Goal: Transaction & Acquisition: Purchase product/service

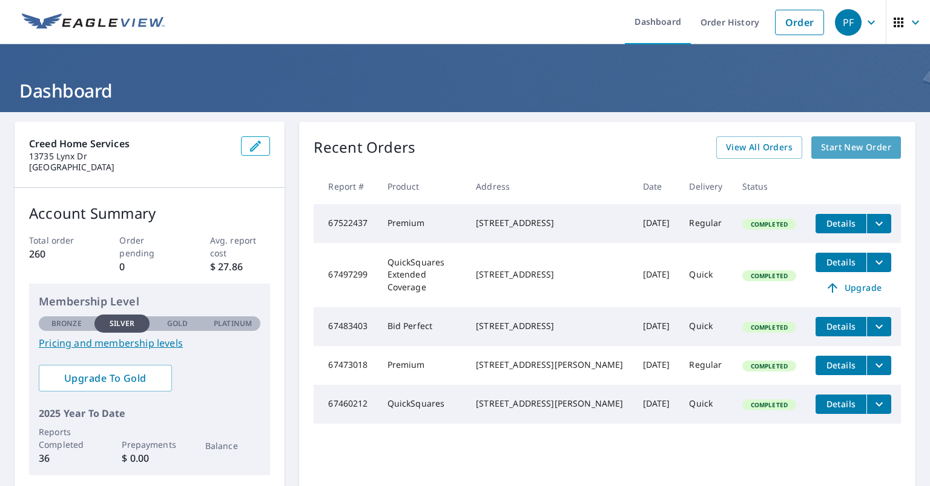
click at [860, 140] on span "Start New Order" at bounding box center [856, 147] width 70 height 15
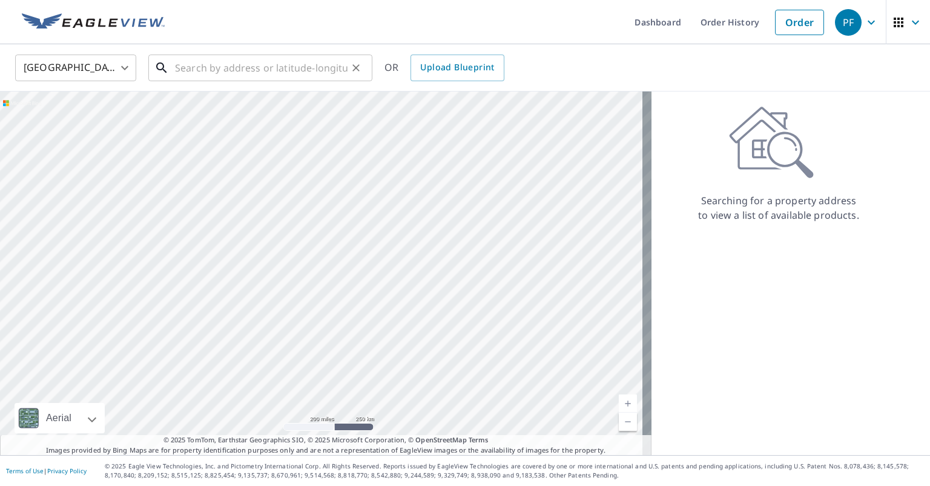
click at [260, 65] on input "text" at bounding box center [261, 68] width 173 height 34
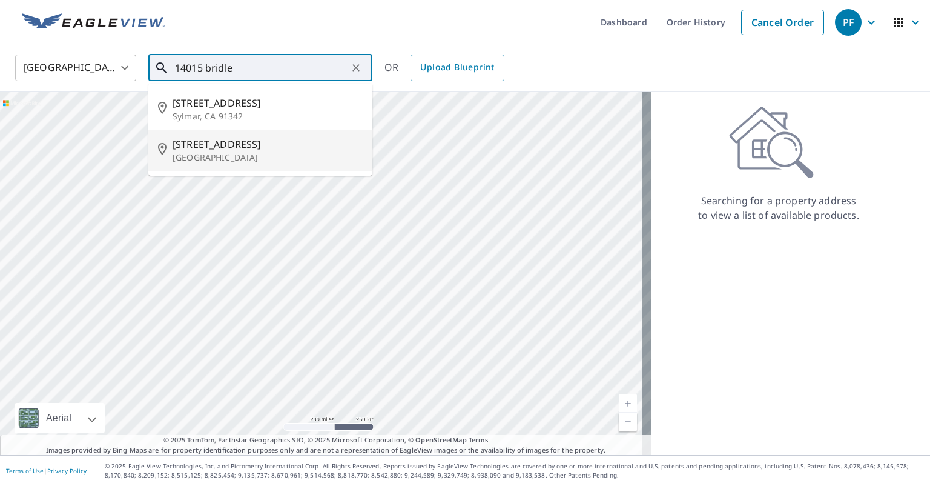
click at [245, 150] on span "[STREET_ADDRESS]" at bounding box center [268, 144] width 190 height 15
type input "[STREET_ADDRESS]"
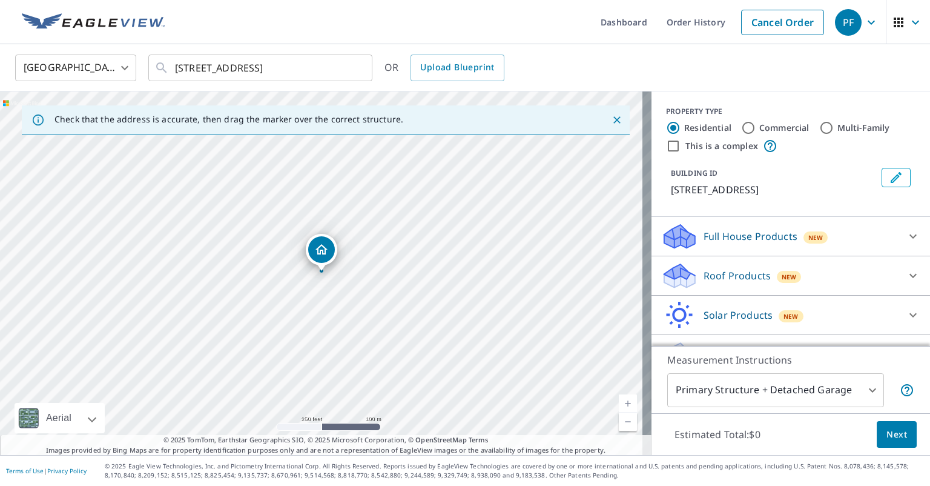
scroll to position [28, 0]
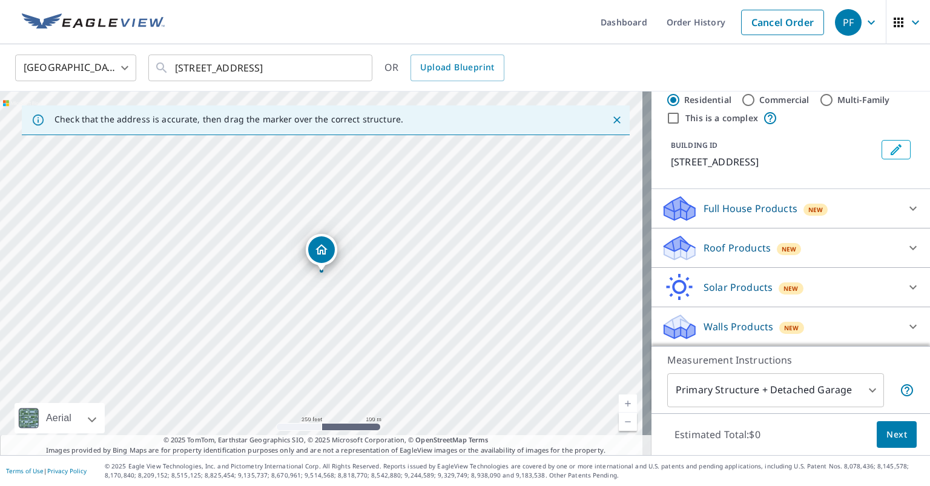
click at [792, 245] on div "Roof Products New" at bounding box center [779, 248] width 237 height 28
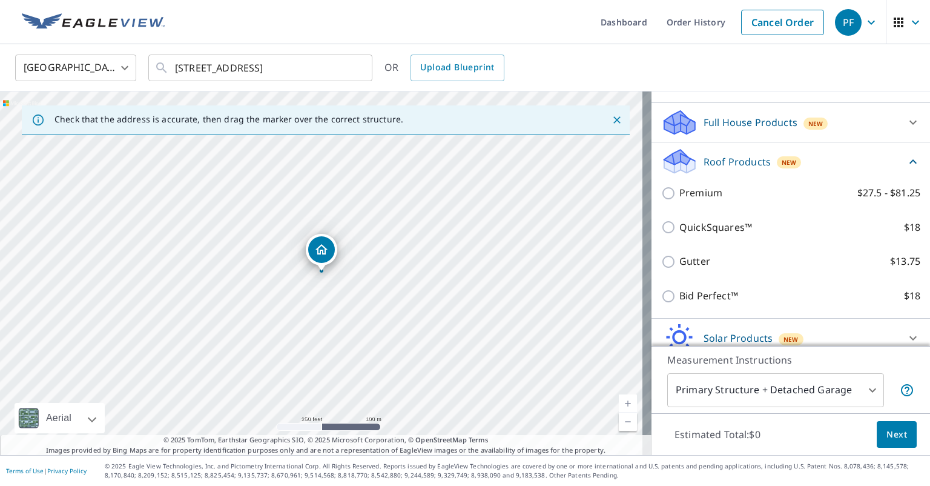
scroll to position [113, 0]
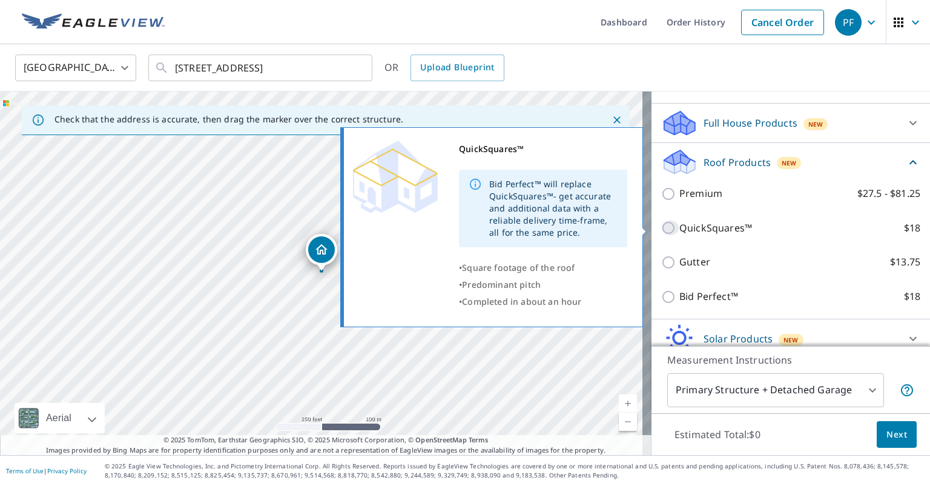
click at [661, 226] on input "QuickSquares™ $18" at bounding box center [670, 227] width 18 height 15
checkbox input "true"
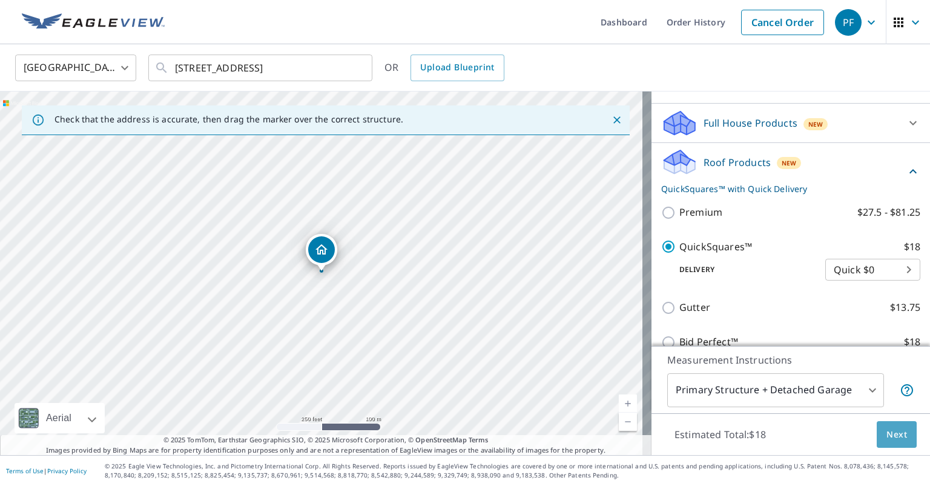
click at [889, 432] on span "Next" at bounding box center [896, 434] width 21 height 15
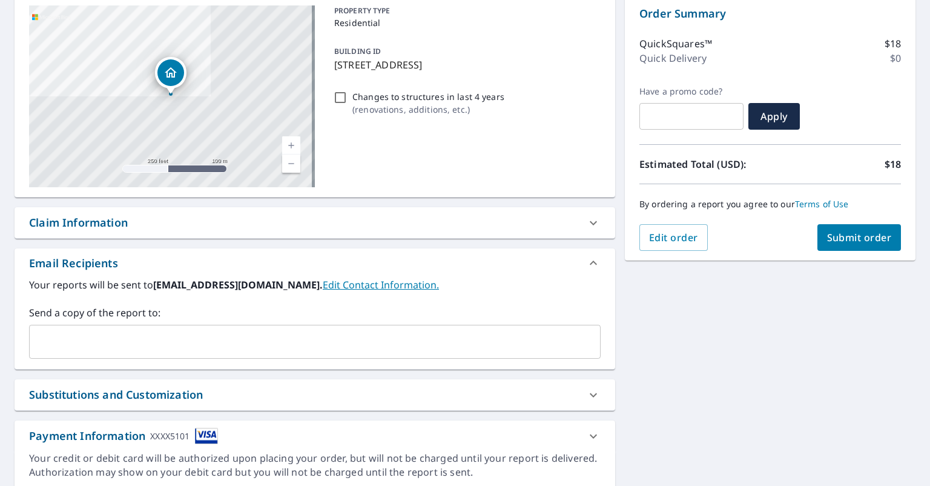
scroll to position [130, 0]
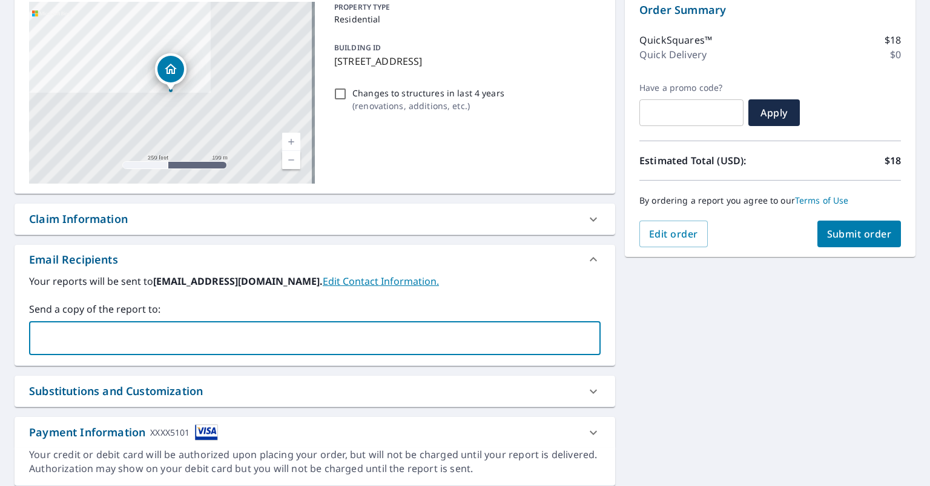
click at [271, 347] on input "text" at bounding box center [306, 337] width 543 height 23
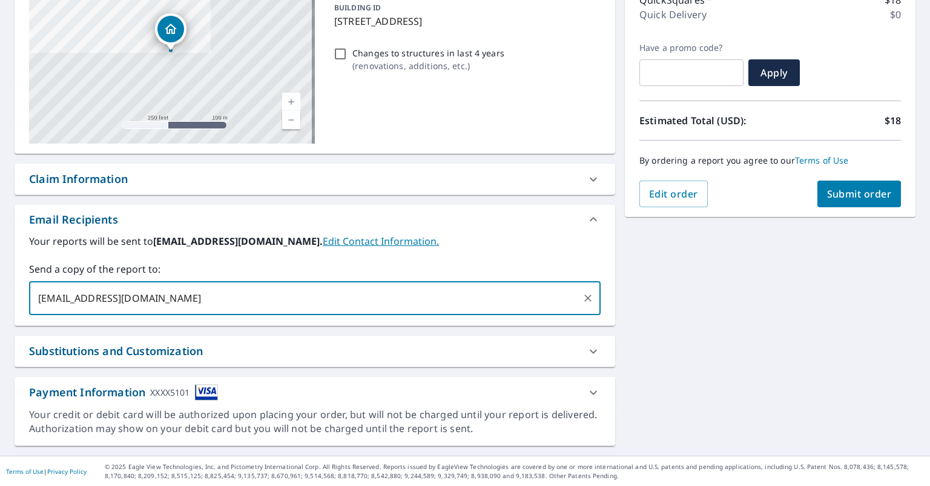
type input "[EMAIL_ADDRESS][DOMAIN_NAME]"
click at [819, 279] on div "**********" at bounding box center [465, 198] width 930 height 513
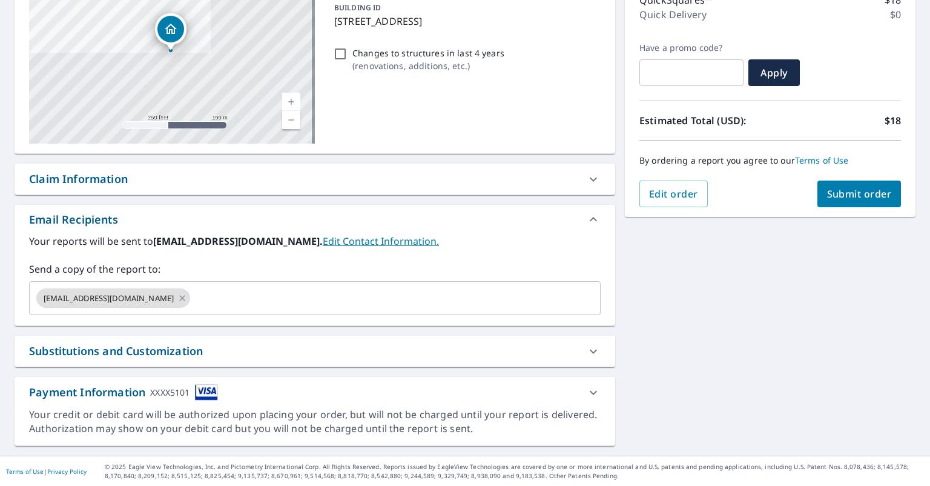
click at [836, 201] on button "Submit order" at bounding box center [859, 193] width 84 height 27
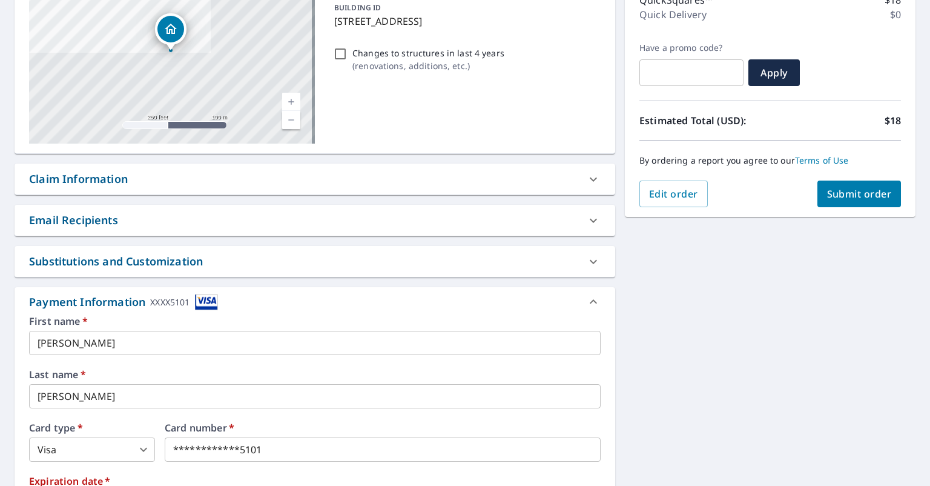
scroll to position [288, 0]
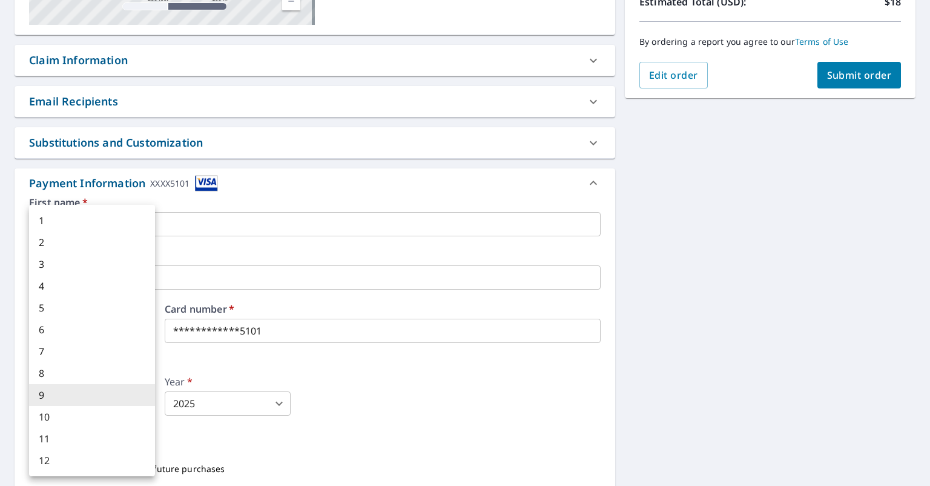
click at [137, 401] on body "PF PF Dashboard Order History Cancel Order PF Dashboard / Finalize Order Finali…" at bounding box center [465, 243] width 930 height 486
click at [122, 391] on li "9" at bounding box center [92, 395] width 126 height 22
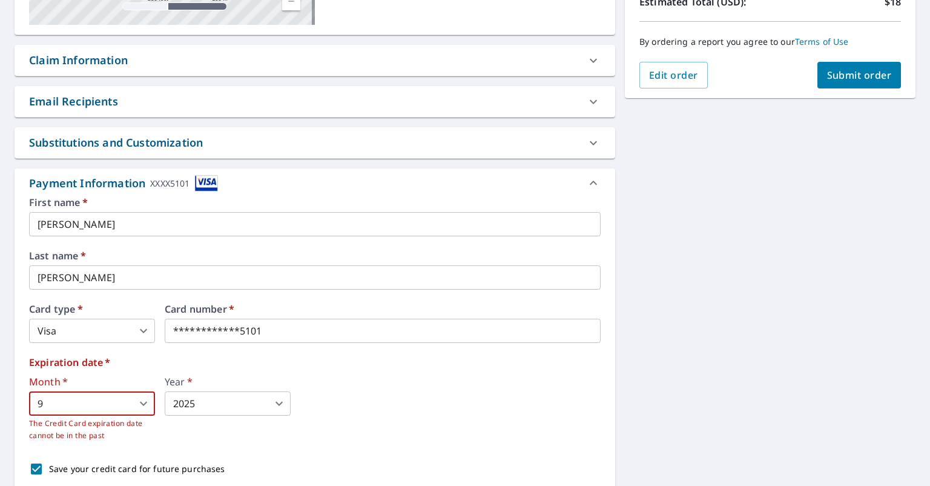
click at [133, 406] on body "PF PF Dashboard Order History Cancel Order PF Dashboard / Finalize Order Finali…" at bounding box center [465, 243] width 930 height 486
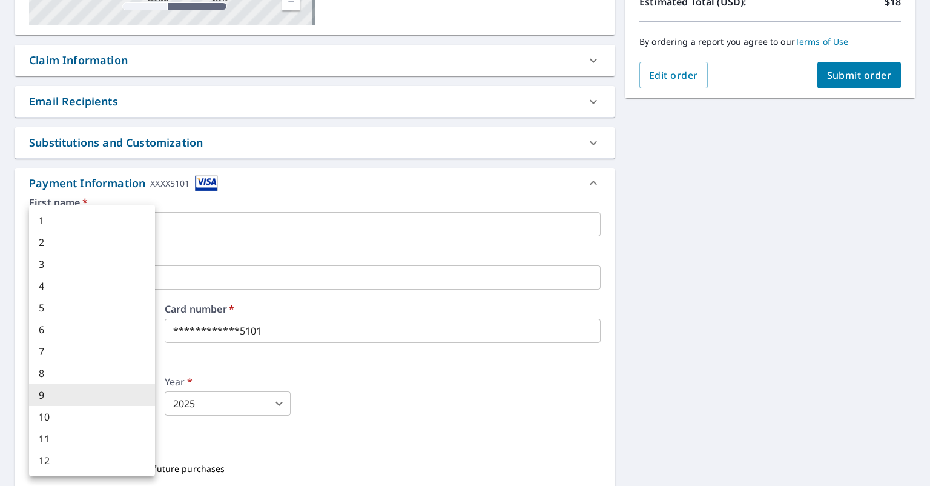
click at [190, 392] on div at bounding box center [465, 243] width 930 height 486
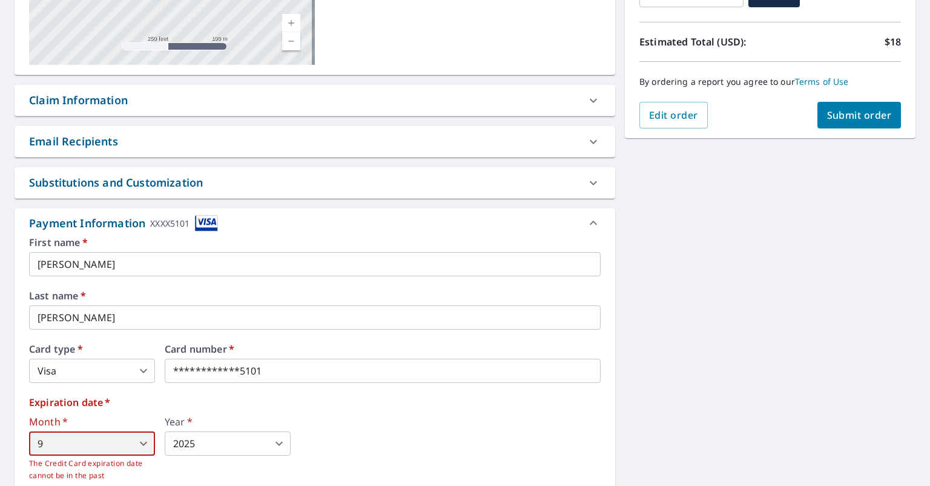
scroll to position [372, 0]
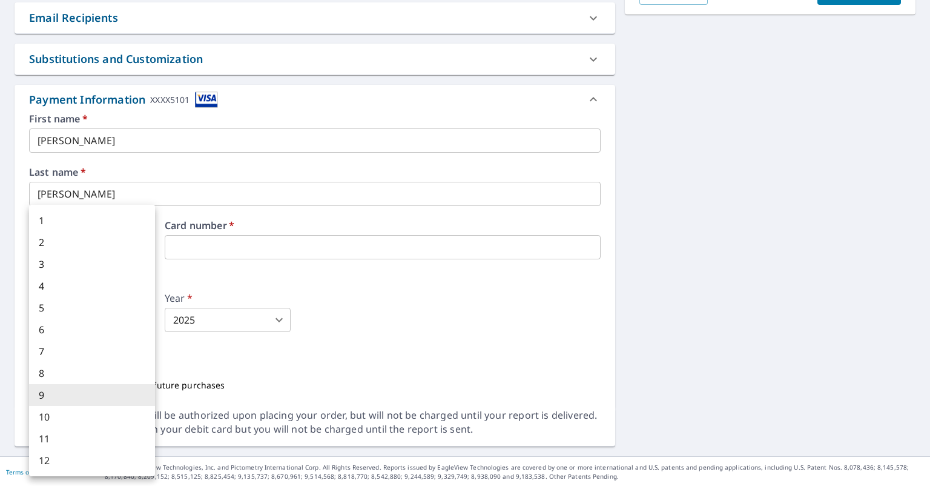
click at [105, 311] on body "PF PF Dashboard Order History Cancel Order PF Dashboard / Finalize Order Finali…" at bounding box center [465, 243] width 930 height 486
click at [59, 456] on li "12" at bounding box center [92, 460] width 126 height 22
type input "12"
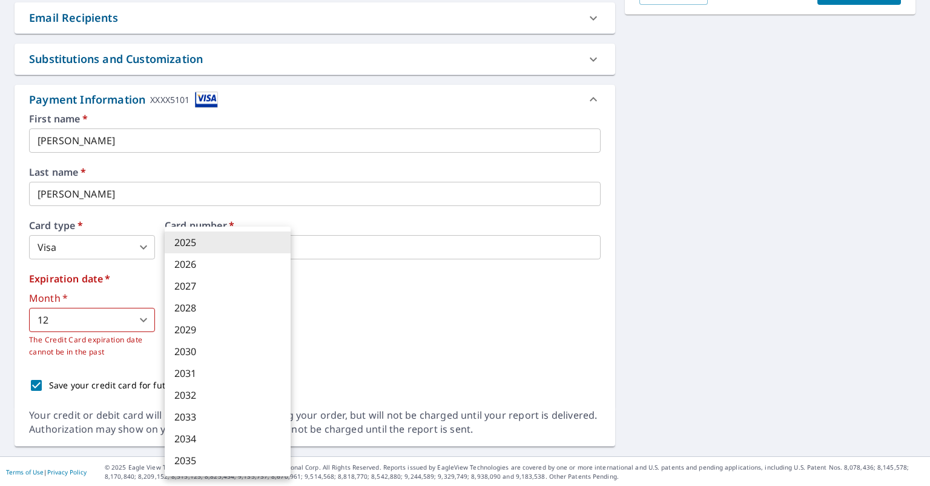
click at [204, 315] on body "PF PF Dashboard Order History Cancel Order PF Dashboard / Finalize Order Finali…" at bounding box center [465, 243] width 930 height 486
click at [203, 306] on li "2028" at bounding box center [228, 308] width 126 height 22
type input "2028"
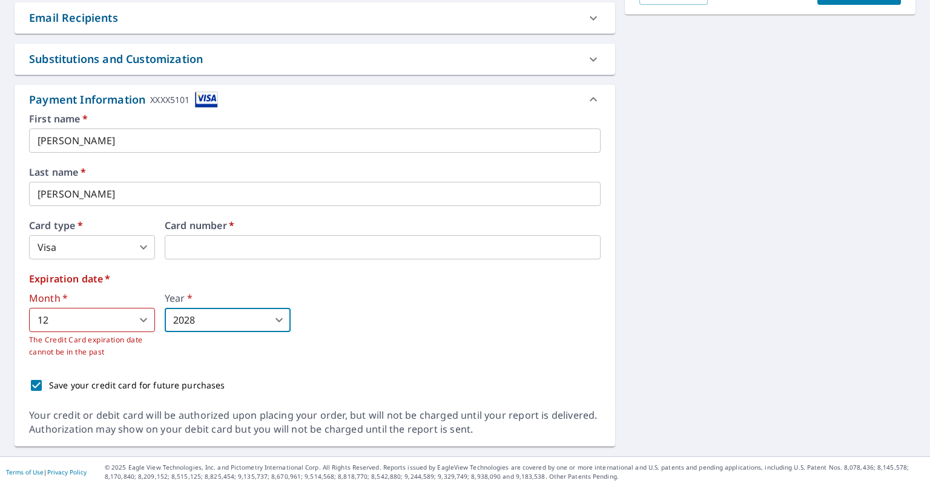
click at [327, 282] on label "Expiration date   *" at bounding box center [315, 279] width 572 height 10
click at [330, 319] on div "Month   * 12 12 ​ The Credit Card expiration date cannot be in the past Year   …" at bounding box center [315, 325] width 572 height 65
click at [128, 159] on div "First name   * [PERSON_NAME] ​ Last name   * [PERSON_NAME] ​ Card type   * Visa…" at bounding box center [315, 256] width 572 height 284
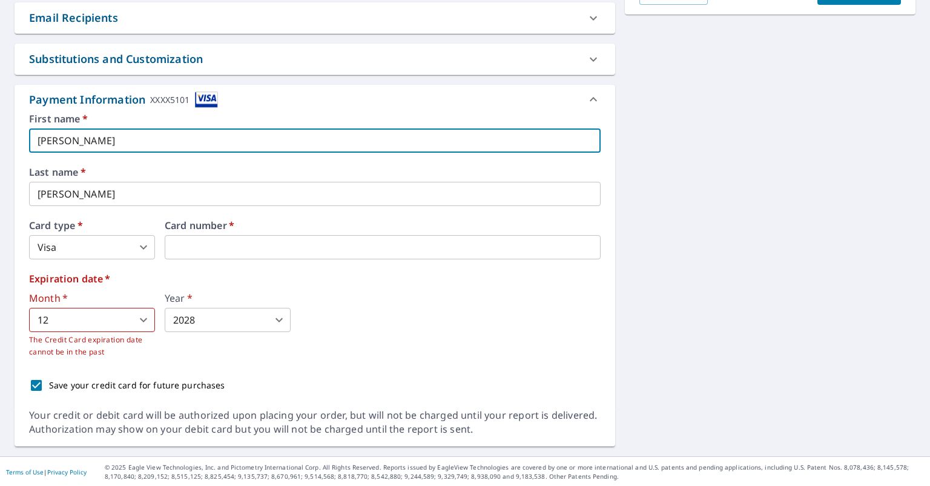
click at [107, 145] on input "[PERSON_NAME]" at bounding box center [315, 140] width 572 height 24
type input "J"
type input "[PERSON_NAME]"
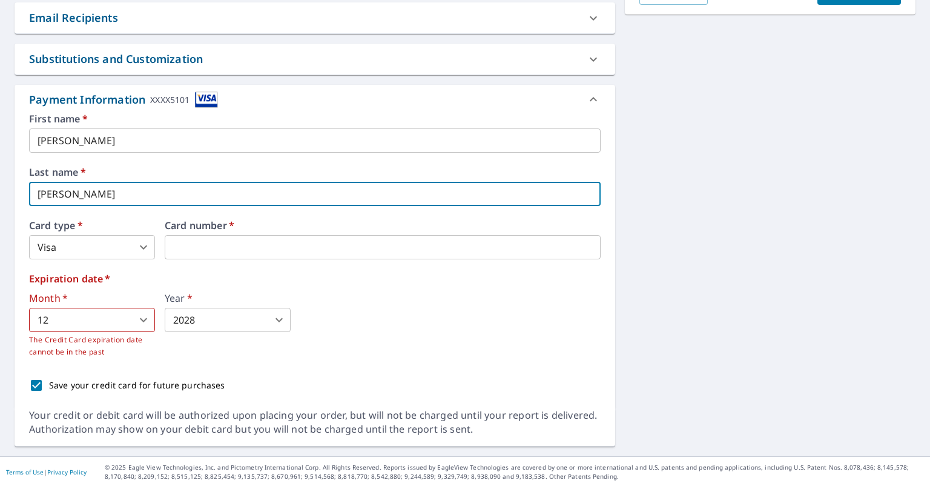
type input "[PERSON_NAME]"
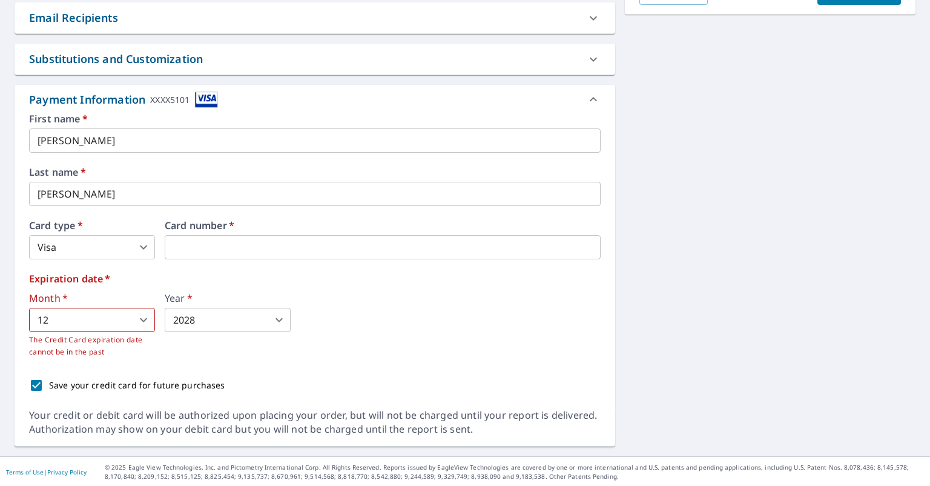
click at [311, 294] on div "Month   * 12 12 ​ The Credit Card expiration date cannot be in the past Year   …" at bounding box center [315, 325] width 572 height 65
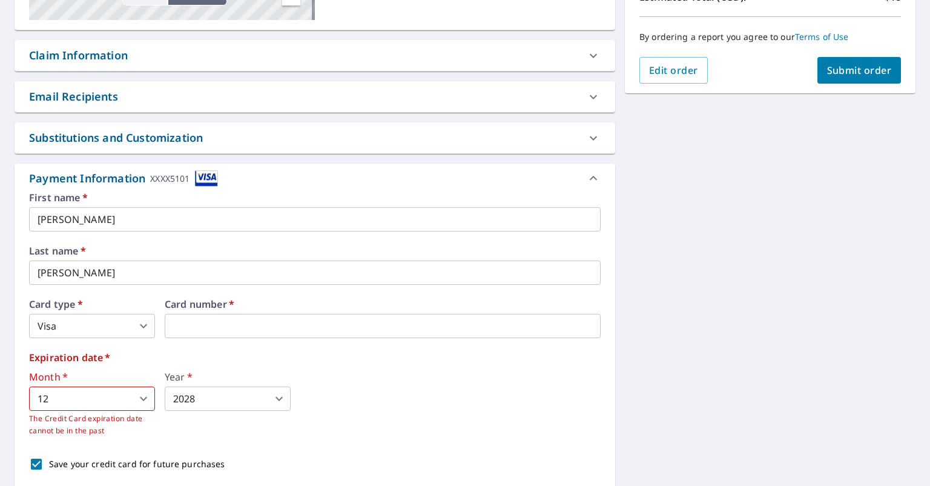
scroll to position [293, 0]
click at [385, 388] on div "Month   * 12 12 ​ The Credit Card expiration date cannot be in the past Year   …" at bounding box center [315, 404] width 572 height 65
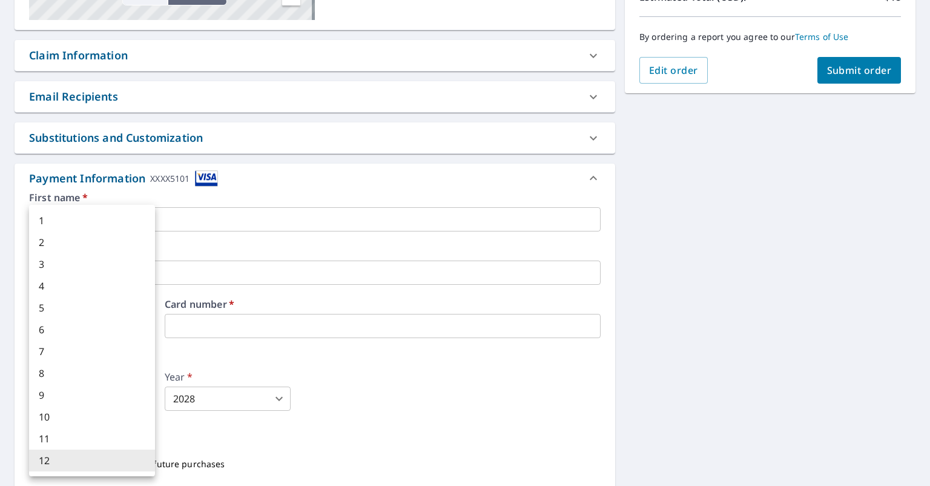
click at [138, 395] on body "PF PF Dashboard Order History Cancel Order PF Dashboard / Finalize Order Finali…" at bounding box center [465, 243] width 930 height 486
click at [68, 463] on li "12" at bounding box center [92, 460] width 126 height 22
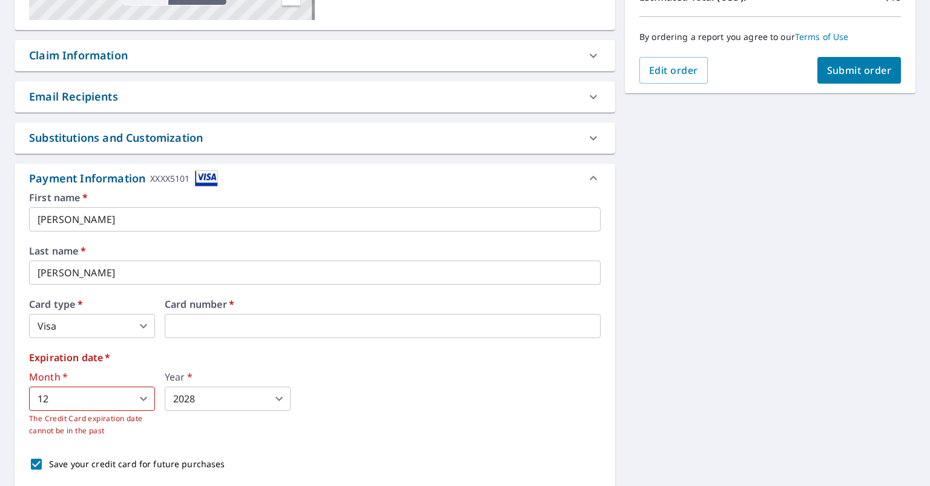
click at [441, 381] on div "Month   * 12 12 ​ The Credit Card expiration date cannot be in the past Year   …" at bounding box center [315, 404] width 572 height 65
click at [850, 68] on span "Submit order" at bounding box center [859, 70] width 65 height 13
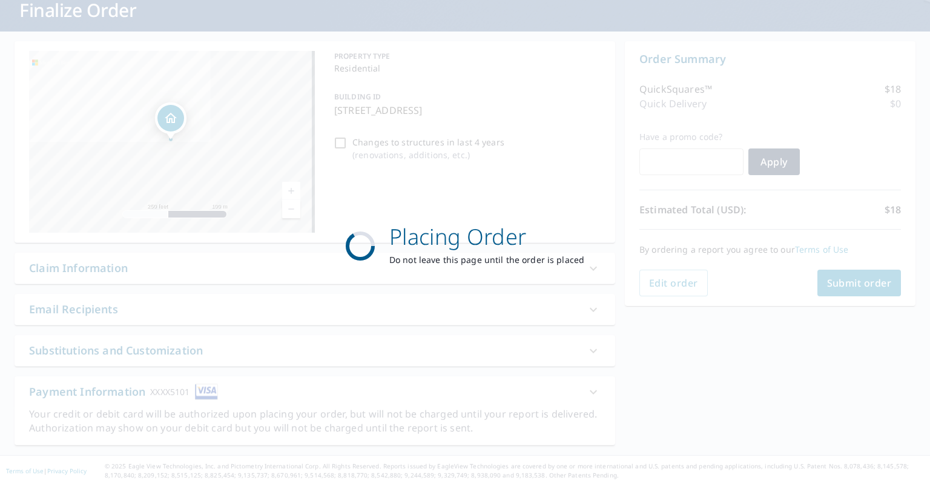
scroll to position [80, 0]
